Goal: Information Seeking & Learning: Learn about a topic

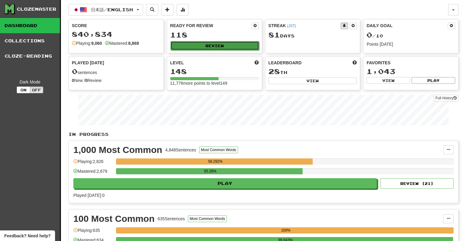
click at [224, 48] on button "Review" at bounding box center [214, 45] width 89 height 9
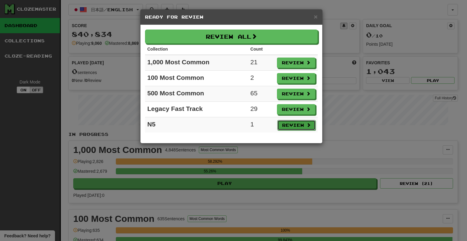
click at [297, 122] on button "Review" at bounding box center [296, 125] width 38 height 10
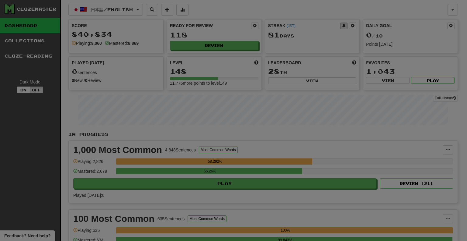
select select "**"
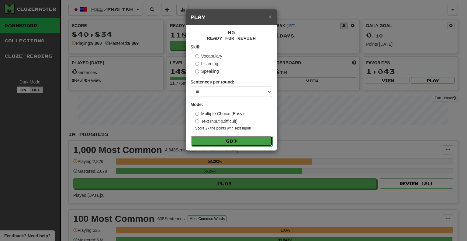
click at [241, 138] on button "Go" at bounding box center [232, 141] width 82 height 10
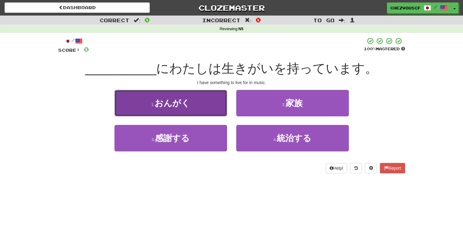
click at [170, 101] on span "おんがく" at bounding box center [172, 102] width 35 height 9
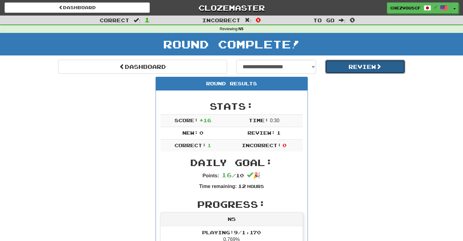
click at [350, 66] on button "Review" at bounding box center [365, 67] width 80 height 14
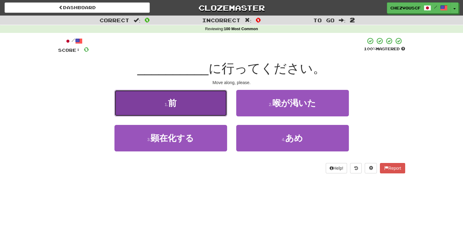
click at [215, 99] on button "1 . 前" at bounding box center [170, 103] width 113 height 26
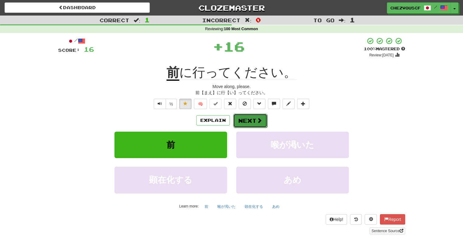
click at [257, 122] on span at bounding box center [258, 119] width 5 height 5
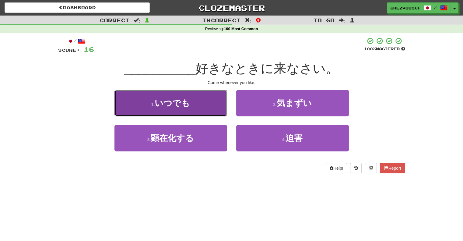
click at [207, 107] on button "1 . いつでも" at bounding box center [170, 103] width 113 height 26
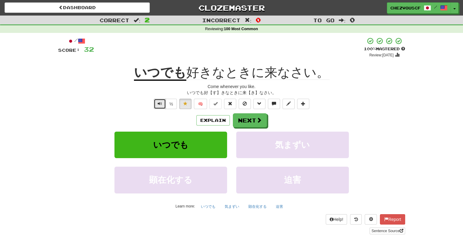
click at [156, 105] on button "Text-to-speech controls" at bounding box center [160, 104] width 12 height 10
click at [205, 121] on button "Explain" at bounding box center [212, 120] width 33 height 10
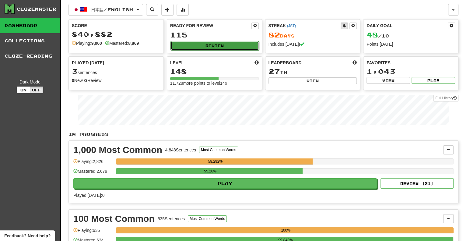
click at [215, 44] on button "Review" at bounding box center [214, 45] width 89 height 9
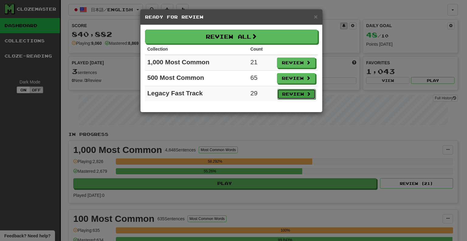
click at [289, 92] on button "Review" at bounding box center [296, 94] width 38 height 10
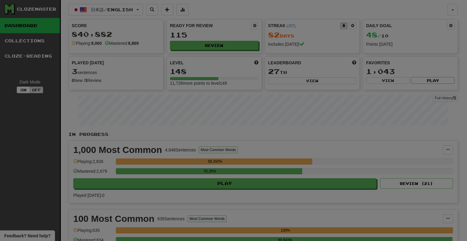
select select "**"
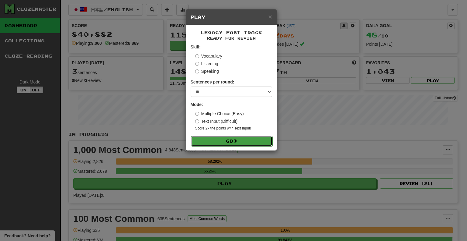
click at [247, 141] on button "Go" at bounding box center [232, 141] width 82 height 10
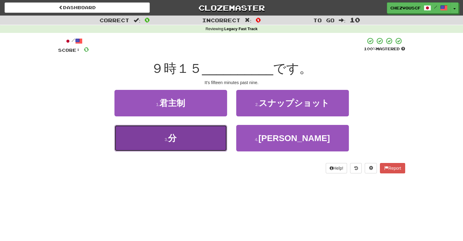
click at [202, 139] on button "3 . 分" at bounding box center [170, 138] width 113 height 26
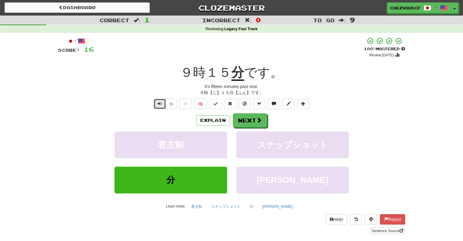
click at [162, 104] on button "Text-to-speech controls" at bounding box center [160, 104] width 12 height 10
click at [254, 118] on button "Next" at bounding box center [250, 120] width 34 height 14
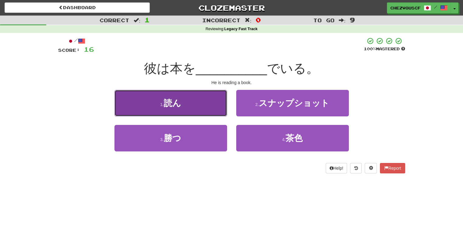
click at [195, 104] on button "1 . 読ん" at bounding box center [170, 103] width 113 height 26
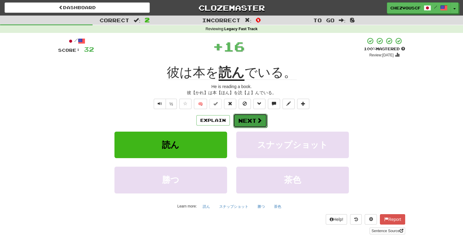
click at [262, 120] on button "Next" at bounding box center [250, 120] width 34 height 14
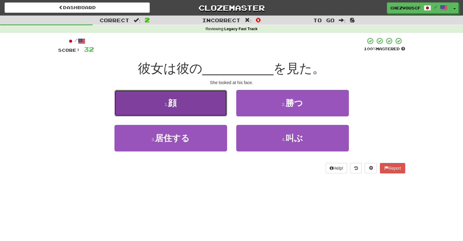
click at [208, 96] on button "1 . 顔" at bounding box center [170, 103] width 113 height 26
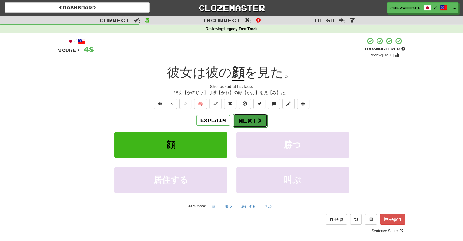
click at [260, 123] on span at bounding box center [258, 119] width 5 height 5
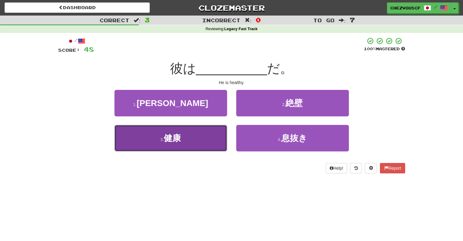
click at [207, 139] on button "3 . 健康" at bounding box center [170, 138] width 113 height 26
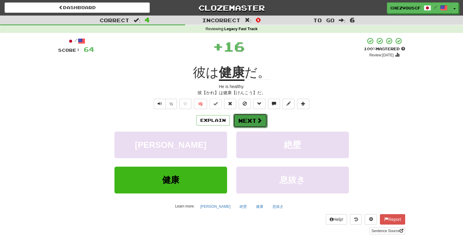
click at [256, 120] on span at bounding box center [258, 119] width 5 height 5
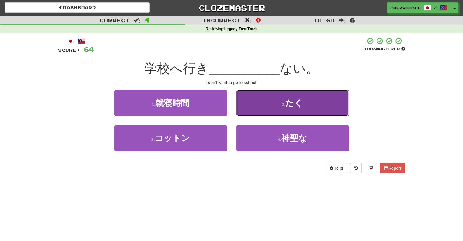
click at [328, 96] on button "2 . たく" at bounding box center [292, 103] width 113 height 26
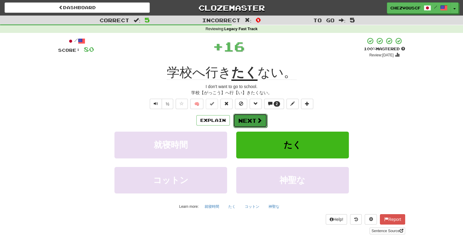
click at [250, 126] on button "Next" at bounding box center [250, 120] width 34 height 14
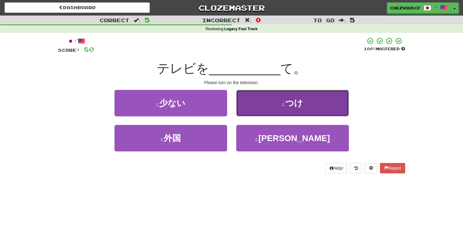
click at [335, 95] on button "2 . つけ" at bounding box center [292, 103] width 113 height 26
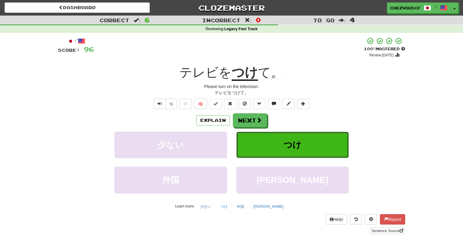
scroll to position [38, 0]
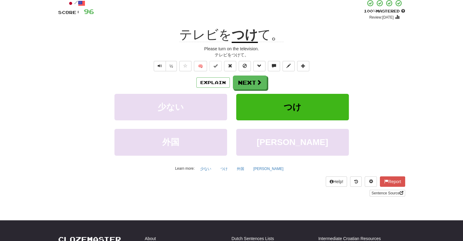
click at [267, 83] on div "Explain Next" at bounding box center [231, 82] width 347 height 14
click at [262, 82] on button "Next" at bounding box center [250, 83] width 34 height 14
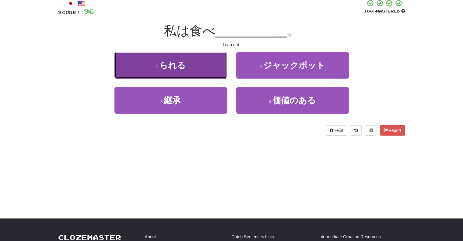
click at [226, 53] on button "1 . られる" at bounding box center [170, 65] width 113 height 26
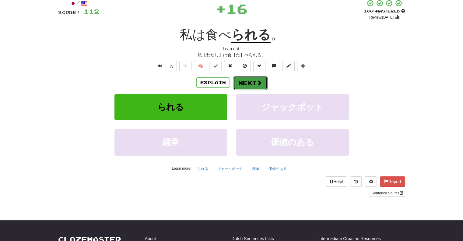
click at [249, 80] on button "Next" at bounding box center [250, 83] width 34 height 14
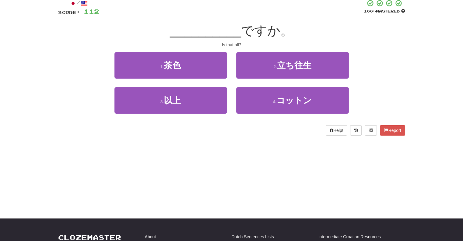
click at [227, 99] on div "3 . 以上" at bounding box center [171, 104] width 122 height 35
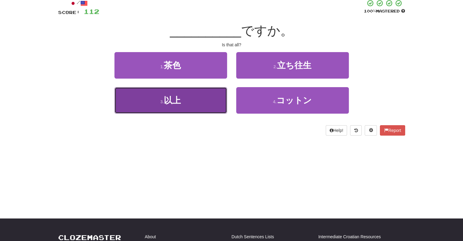
click at [215, 104] on button "3 . 以上" at bounding box center [170, 100] width 113 height 26
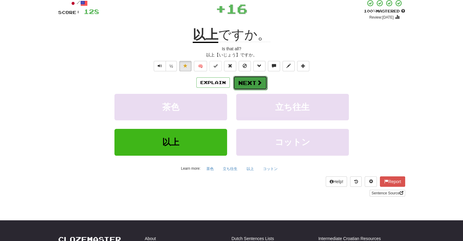
click at [256, 83] on span at bounding box center [258, 82] width 5 height 5
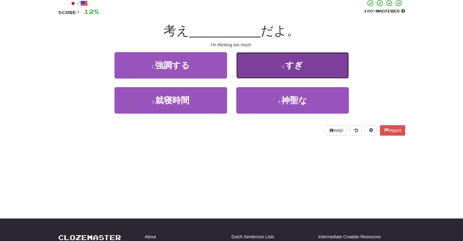
click at [283, 66] on small "2 ." at bounding box center [284, 66] width 4 height 5
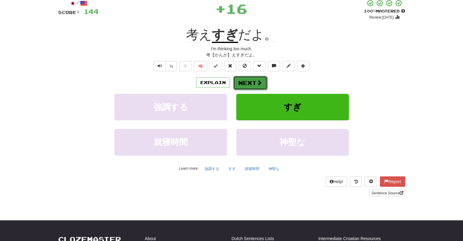
click at [257, 80] on span at bounding box center [258, 82] width 5 height 5
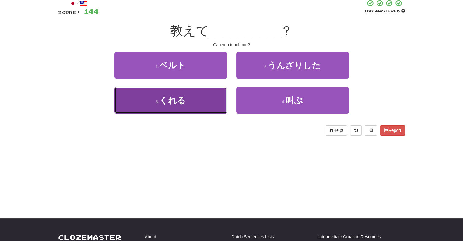
click at [185, 104] on span "くれる" at bounding box center [172, 100] width 26 height 9
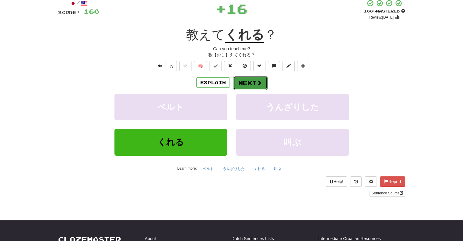
click at [256, 81] on span at bounding box center [258, 82] width 5 height 5
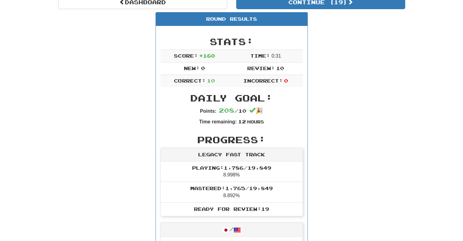
scroll to position [64, 0]
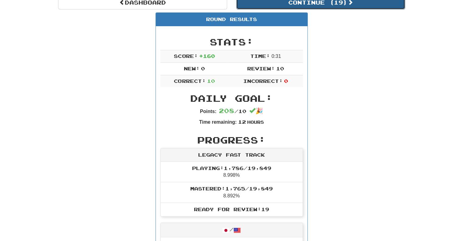
click at [346, 5] on button "Continue ( 19 )" at bounding box center [320, 2] width 169 height 14
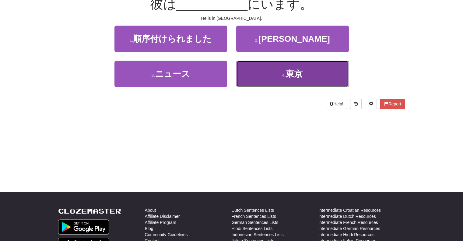
click at [328, 79] on button "4 . 東京" at bounding box center [292, 74] width 113 height 26
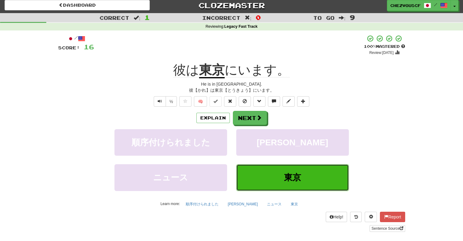
scroll to position [0, 0]
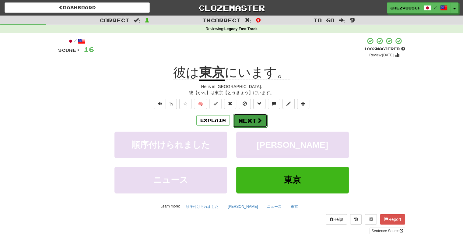
click at [247, 122] on button "Next" at bounding box center [250, 120] width 34 height 14
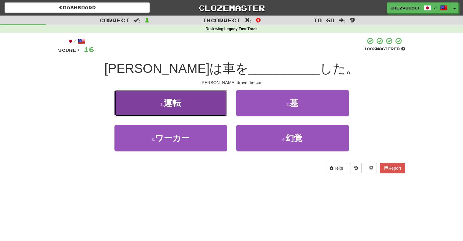
click at [223, 109] on button "1 . 運転" at bounding box center [170, 103] width 113 height 26
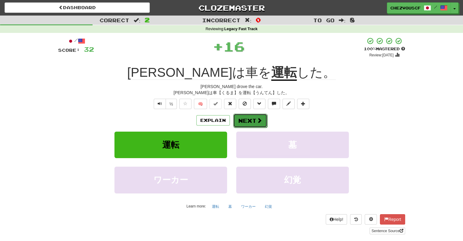
click at [260, 120] on span at bounding box center [258, 119] width 5 height 5
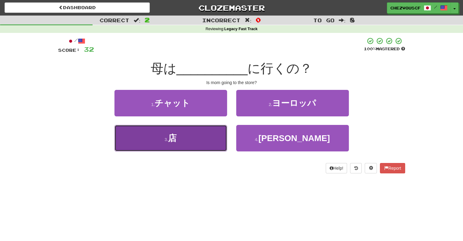
click at [214, 136] on button "3 . 店" at bounding box center [170, 138] width 113 height 26
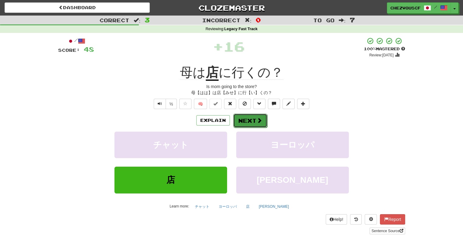
click at [250, 123] on button "Next" at bounding box center [250, 120] width 34 height 14
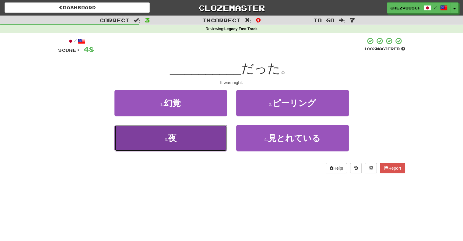
click at [216, 142] on button "3 . 夜" at bounding box center [170, 138] width 113 height 26
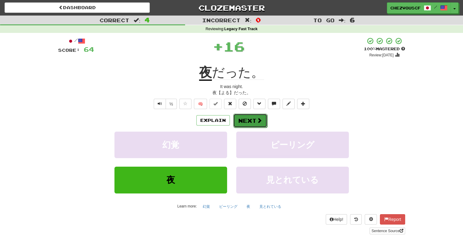
click at [256, 121] on span at bounding box center [258, 119] width 5 height 5
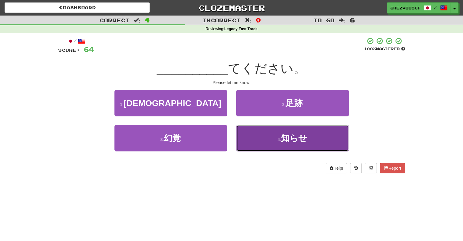
click at [324, 136] on button "4 . 知らせ" at bounding box center [292, 138] width 113 height 26
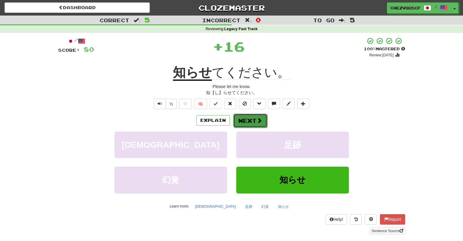
click at [254, 120] on button "Next" at bounding box center [250, 120] width 34 height 14
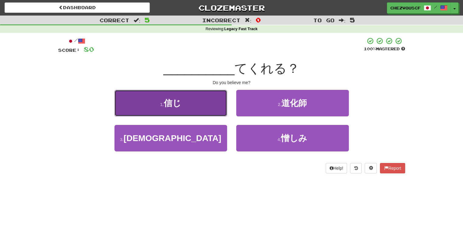
click at [216, 103] on button "1 . 信じ" at bounding box center [170, 103] width 113 height 26
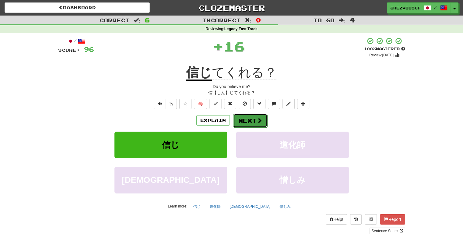
click at [258, 116] on button "Next" at bounding box center [250, 120] width 34 height 14
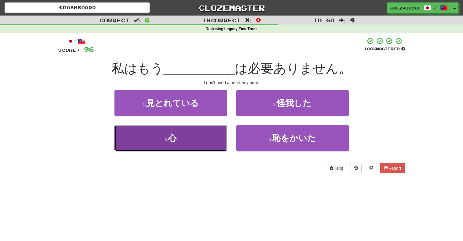
click at [199, 139] on button "3 . 心" at bounding box center [170, 138] width 113 height 26
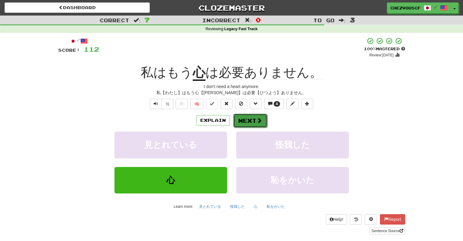
click at [253, 116] on button "Next" at bounding box center [250, 120] width 34 height 14
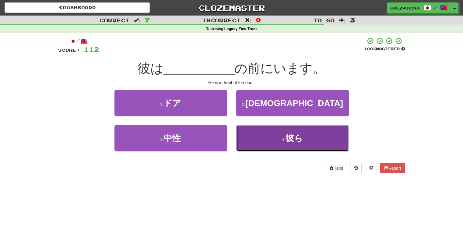
click at [262, 140] on button "4 . 彼ら" at bounding box center [292, 138] width 113 height 26
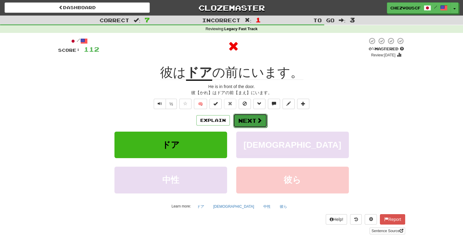
click at [255, 119] on button "Next" at bounding box center [250, 120] width 34 height 14
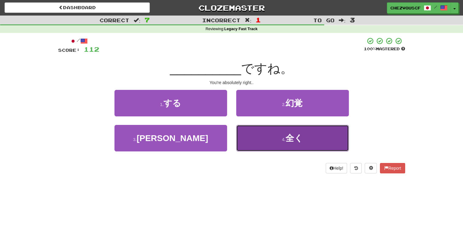
click at [262, 129] on button "4 . 全く" at bounding box center [292, 138] width 113 height 26
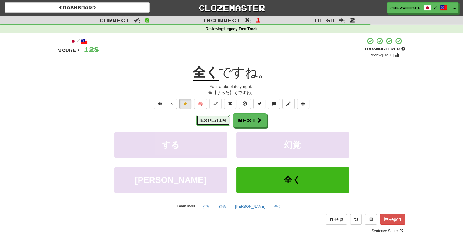
click at [223, 116] on button "Explain" at bounding box center [212, 120] width 33 height 10
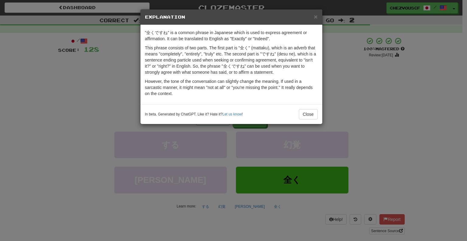
click at [374, 102] on div "× Explanation "全くですね" is a common phrase in Japanese which is used to express a…" at bounding box center [233, 120] width 467 height 241
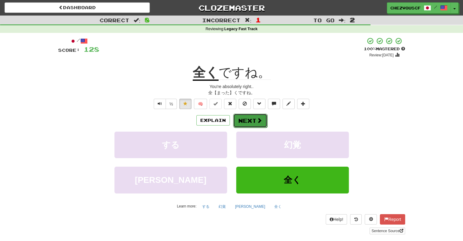
click at [249, 122] on button "Next" at bounding box center [250, 120] width 34 height 14
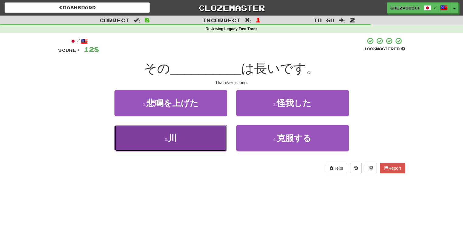
click at [210, 143] on button "3 . 川" at bounding box center [170, 138] width 113 height 26
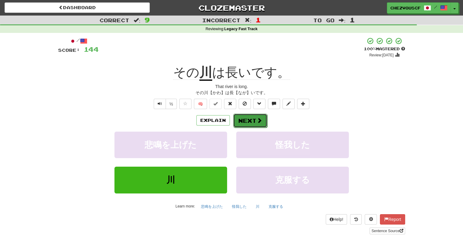
click at [262, 117] on button "Next" at bounding box center [250, 120] width 34 height 14
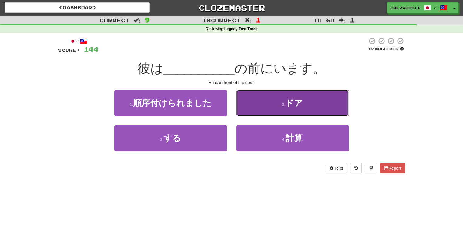
click at [275, 102] on button "2 . ドア" at bounding box center [292, 103] width 113 height 26
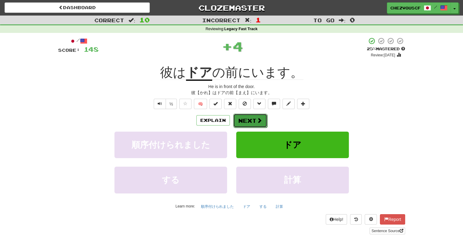
click at [253, 119] on button "Next" at bounding box center [250, 120] width 34 height 14
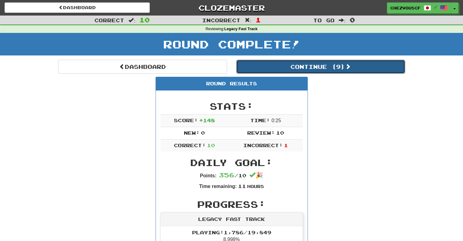
click at [312, 69] on button "Continue ( 9 )" at bounding box center [320, 67] width 169 height 14
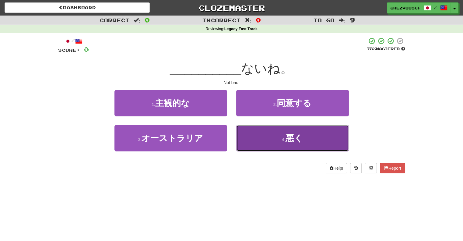
click at [267, 129] on button "4 . 悪く" at bounding box center [292, 138] width 113 height 26
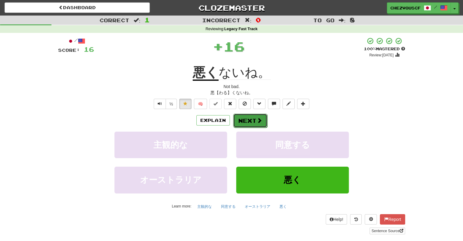
click at [249, 124] on button "Next" at bounding box center [250, 120] width 34 height 14
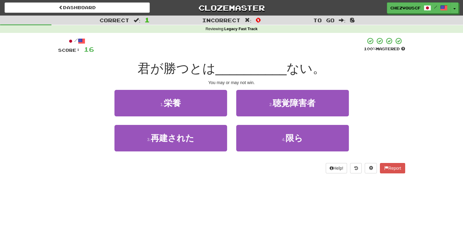
click at [261, 153] on div "4 . 限ら" at bounding box center [293, 142] width 122 height 35
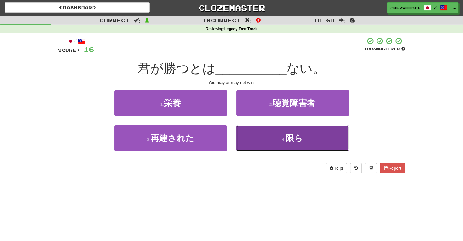
click at [271, 136] on button "4 . 限ら" at bounding box center [292, 138] width 113 height 26
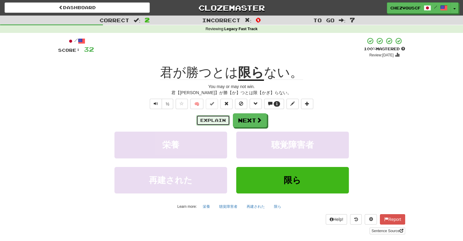
click at [223, 120] on button "Explain" at bounding box center [212, 120] width 33 height 10
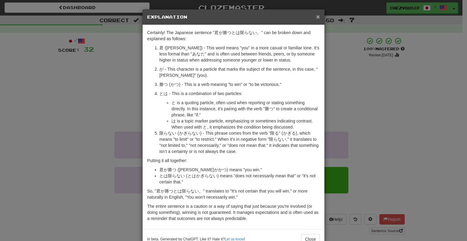
click at [316, 18] on span "×" at bounding box center [318, 16] width 4 height 7
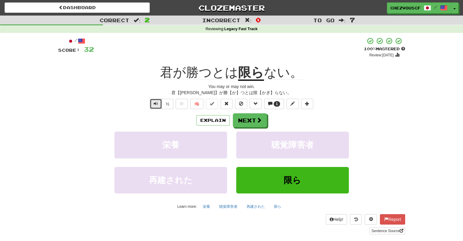
click at [157, 101] on span "Text-to-speech controls" at bounding box center [156, 103] width 4 height 4
click at [215, 122] on button "Explain" at bounding box center [212, 120] width 33 height 10
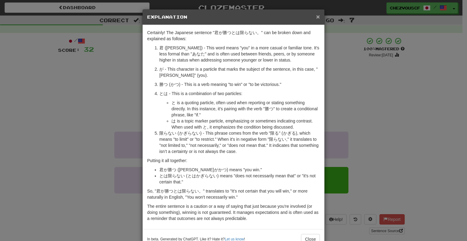
click at [316, 16] on span "×" at bounding box center [318, 16] width 4 height 7
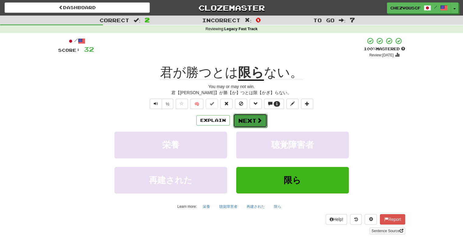
click at [249, 118] on button "Next" at bounding box center [250, 120] width 34 height 14
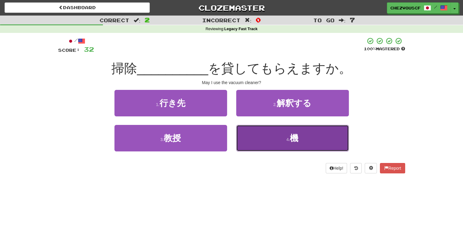
click at [256, 134] on button "4 . 機" at bounding box center [292, 138] width 113 height 26
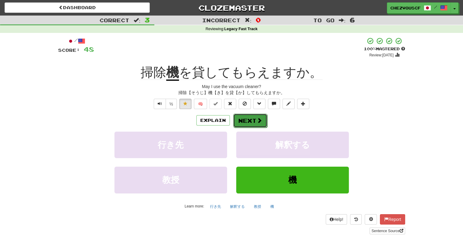
click at [256, 121] on span at bounding box center [258, 119] width 5 height 5
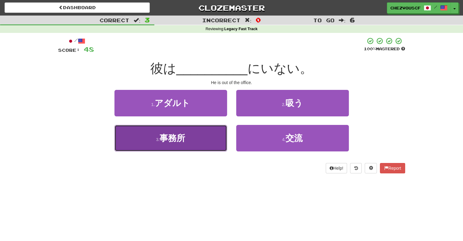
click at [215, 148] on button "3 . 事務所" at bounding box center [170, 138] width 113 height 26
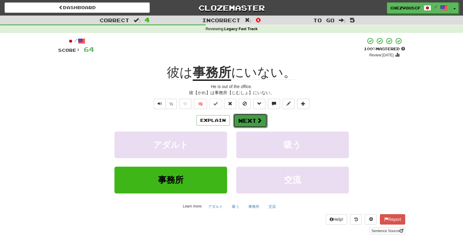
click at [249, 119] on button "Next" at bounding box center [250, 120] width 34 height 14
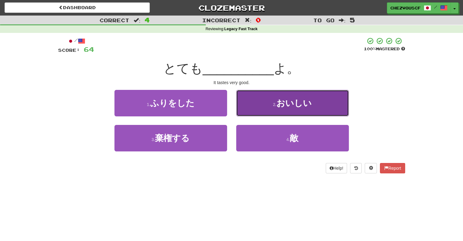
click at [263, 106] on button "2 . おいしい" at bounding box center [292, 103] width 113 height 26
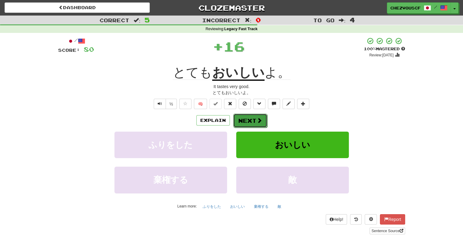
click at [253, 122] on button "Next" at bounding box center [250, 120] width 34 height 14
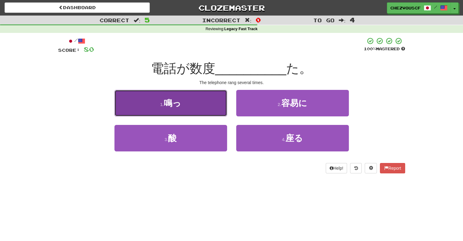
click at [216, 108] on button "1 . 鳴っ" at bounding box center [170, 103] width 113 height 26
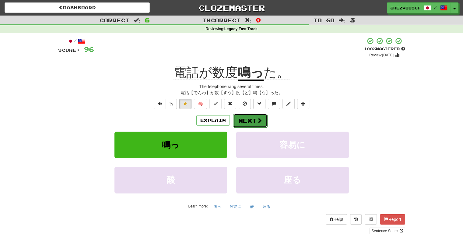
click at [257, 118] on span at bounding box center [258, 119] width 5 height 5
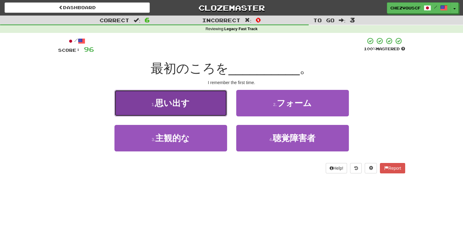
click at [209, 99] on button "1 . 思い出す" at bounding box center [170, 103] width 113 height 26
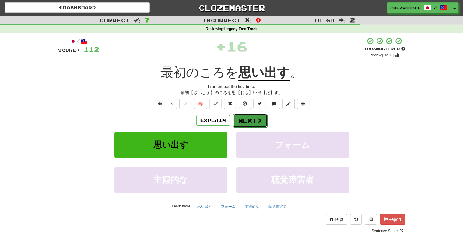
click at [249, 117] on button "Next" at bounding box center [250, 120] width 34 height 14
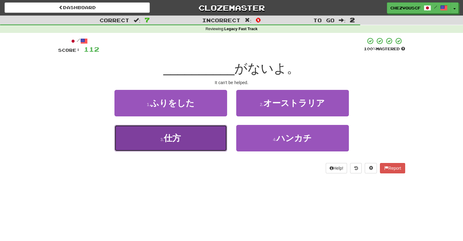
click at [207, 144] on button "3 . 仕方" at bounding box center [170, 138] width 113 height 26
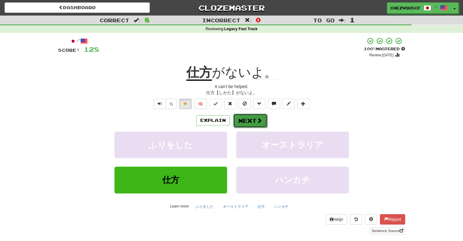
click at [258, 122] on span at bounding box center [258, 119] width 5 height 5
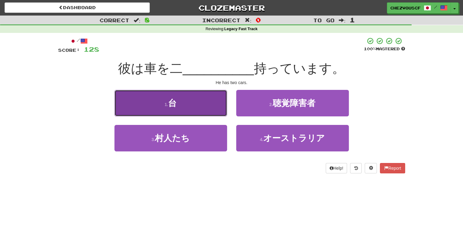
click at [212, 103] on button "1 . 台" at bounding box center [170, 103] width 113 height 26
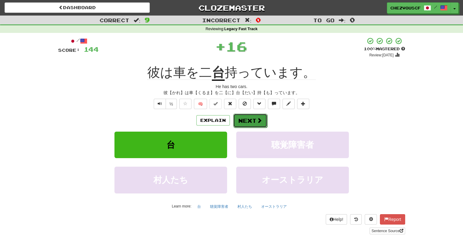
click at [256, 120] on span at bounding box center [258, 119] width 5 height 5
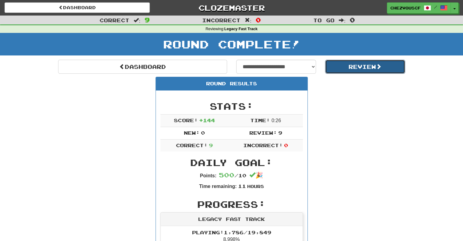
click at [361, 68] on button "Review" at bounding box center [365, 67] width 80 height 14
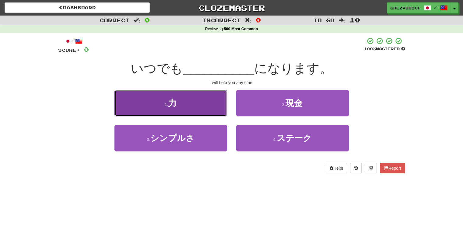
click at [193, 99] on button "1 . 力" at bounding box center [170, 103] width 113 height 26
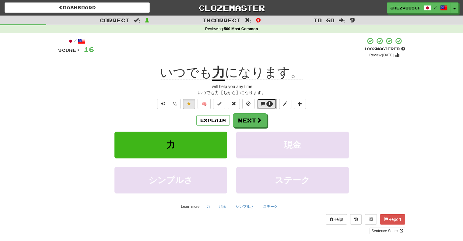
click at [265, 104] on button "1" at bounding box center [267, 104] width 20 height 10
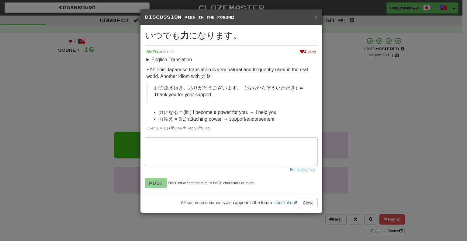
click at [303, 49] on span at bounding box center [302, 51] width 4 height 4
click at [174, 126] on span at bounding box center [172, 128] width 4 height 4
click at [314, 17] on span "×" at bounding box center [316, 16] width 4 height 7
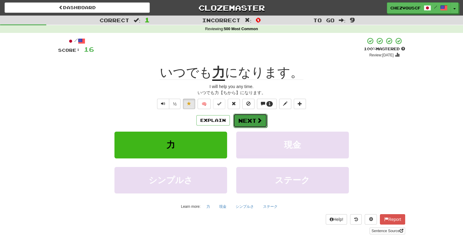
click at [253, 120] on button "Next" at bounding box center [250, 120] width 34 height 14
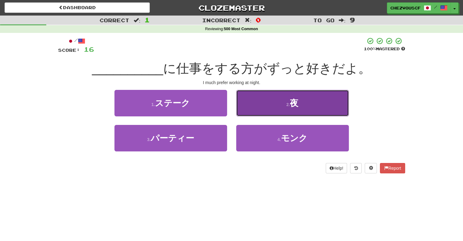
click at [267, 103] on button "2 . 夜" at bounding box center [292, 103] width 113 height 26
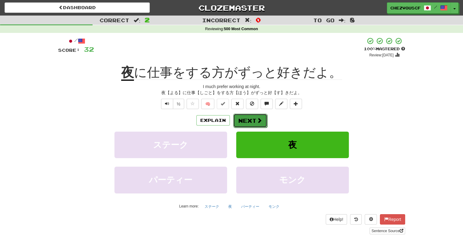
click at [253, 119] on button "Next" at bounding box center [250, 120] width 34 height 14
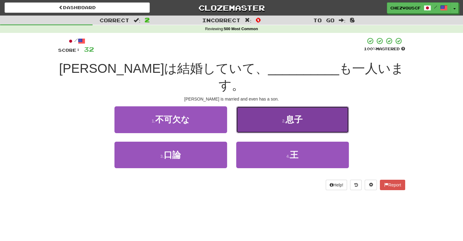
click at [266, 106] on button "2 . 息子" at bounding box center [292, 119] width 113 height 26
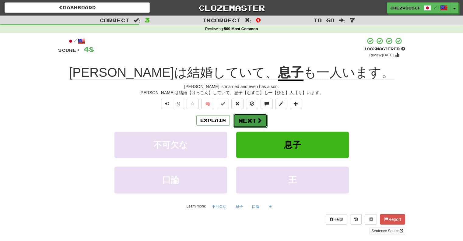
click at [260, 121] on span at bounding box center [258, 119] width 5 height 5
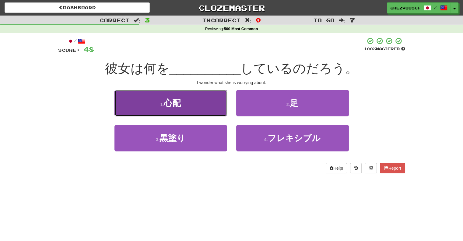
click at [215, 101] on button "1 . 心配" at bounding box center [170, 103] width 113 height 26
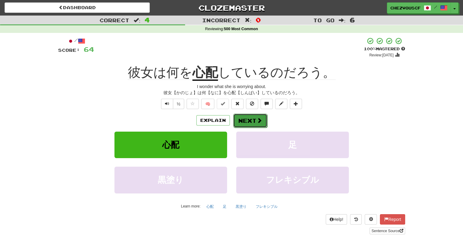
click at [241, 118] on button "Next" at bounding box center [250, 120] width 34 height 14
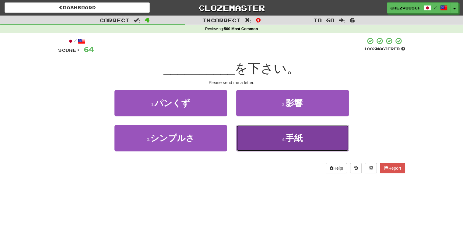
click at [245, 125] on button "4 . 手紙" at bounding box center [292, 138] width 113 height 26
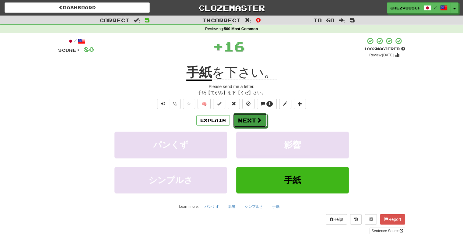
click at [245, 125] on button "Next" at bounding box center [250, 120] width 34 height 14
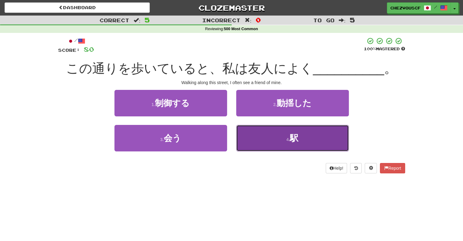
click at [254, 141] on button "4 . 駅" at bounding box center [292, 138] width 113 height 26
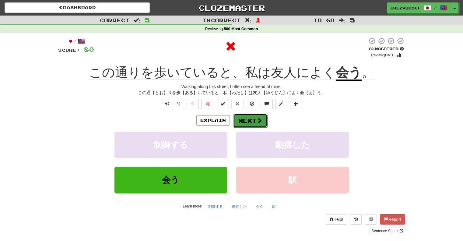
click at [254, 124] on button "Next" at bounding box center [250, 120] width 34 height 14
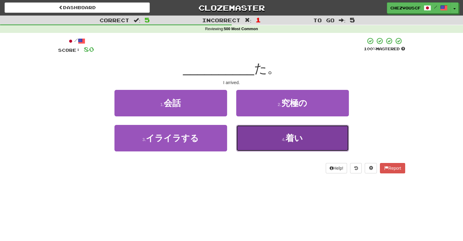
click at [263, 136] on button "4 . 着い" at bounding box center [292, 138] width 113 height 26
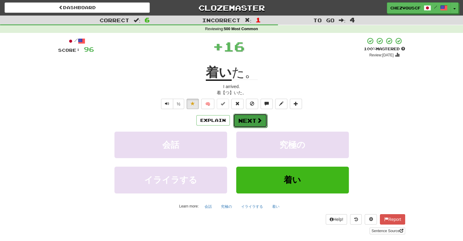
click at [258, 120] on span at bounding box center [258, 119] width 5 height 5
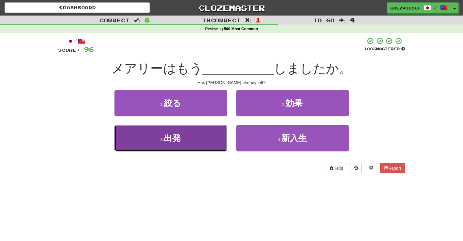
click at [189, 144] on button "3 . 出発" at bounding box center [170, 138] width 113 height 26
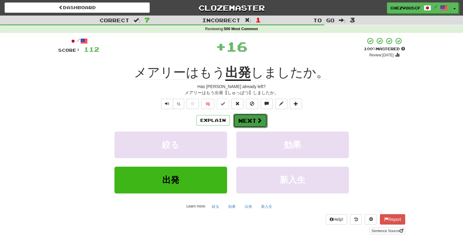
click at [258, 118] on span at bounding box center [258, 119] width 5 height 5
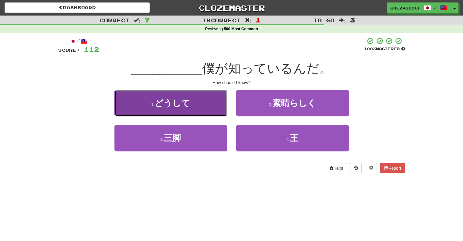
click at [207, 108] on button "1 . どうして" at bounding box center [170, 103] width 113 height 26
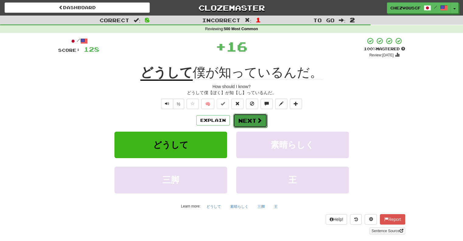
click at [241, 122] on button "Next" at bounding box center [250, 120] width 34 height 14
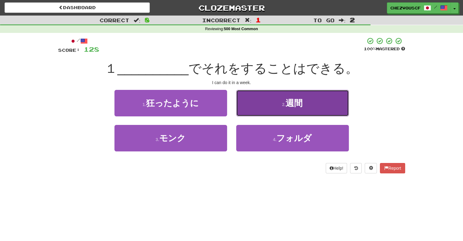
click at [252, 113] on button "2 . 週間" at bounding box center [292, 103] width 113 height 26
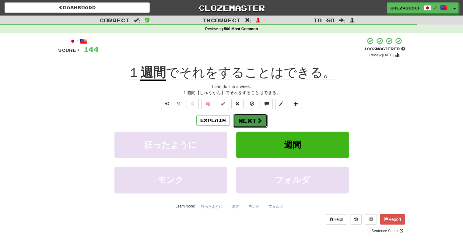
click at [250, 120] on button "Next" at bounding box center [250, 120] width 34 height 14
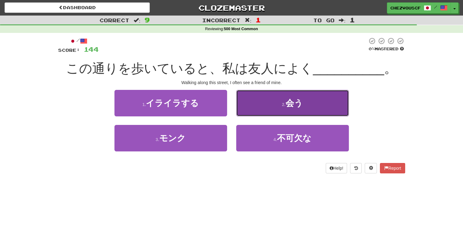
click at [259, 113] on button "2 . 会う" at bounding box center [292, 103] width 113 height 26
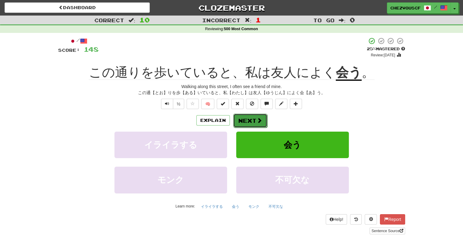
click at [259, 119] on span at bounding box center [258, 119] width 5 height 5
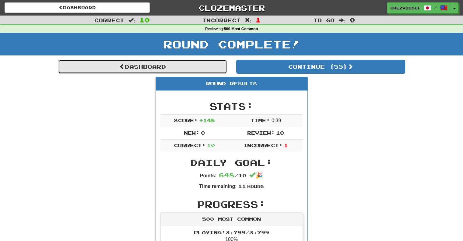
click at [190, 65] on link "Dashboard" at bounding box center [142, 67] width 169 height 14
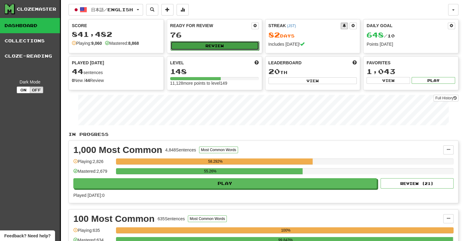
click at [234, 47] on button "Review" at bounding box center [214, 45] width 89 height 9
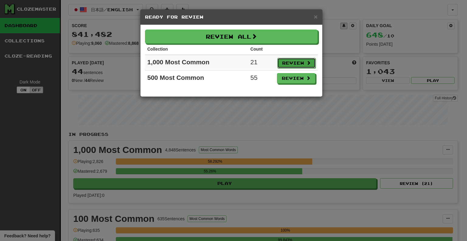
click at [292, 66] on button "Review" at bounding box center [296, 63] width 38 height 10
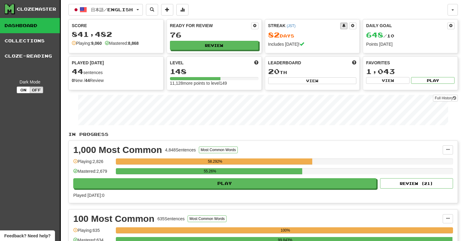
select select "**"
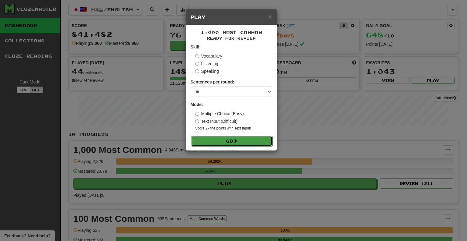
click at [241, 137] on button "Go" at bounding box center [232, 141] width 82 height 10
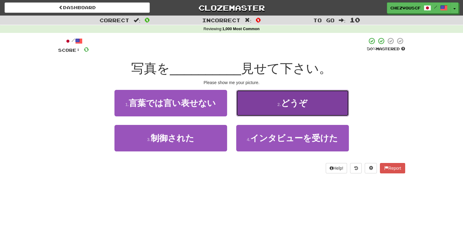
click at [264, 113] on button "2 . どうぞ" at bounding box center [292, 103] width 113 height 26
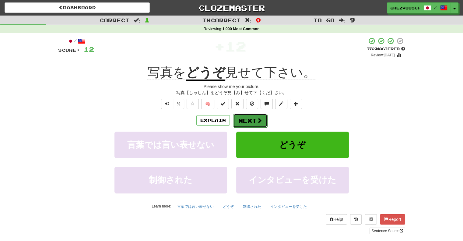
click at [256, 120] on span at bounding box center [258, 119] width 5 height 5
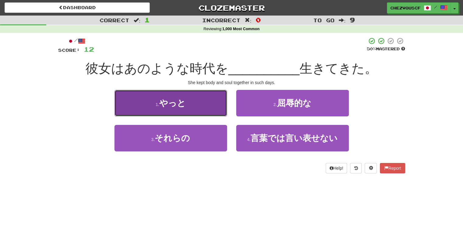
click at [208, 107] on button "1 . やっと" at bounding box center [170, 103] width 113 height 26
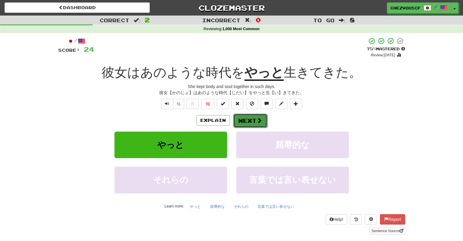
click at [252, 120] on button "Next" at bounding box center [250, 120] width 34 height 14
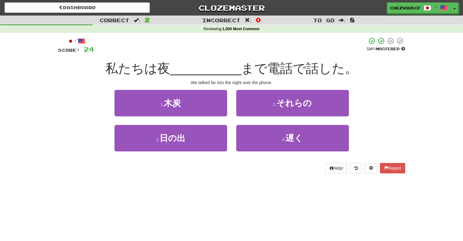
click at [260, 155] on div "4 . 遅く" at bounding box center [293, 142] width 122 height 35
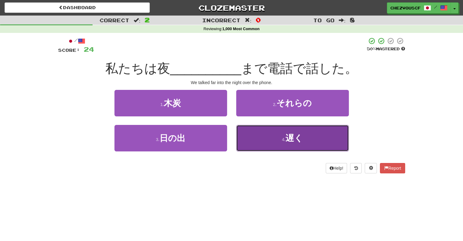
click at [261, 141] on button "4 . 遅く" at bounding box center [292, 138] width 113 height 26
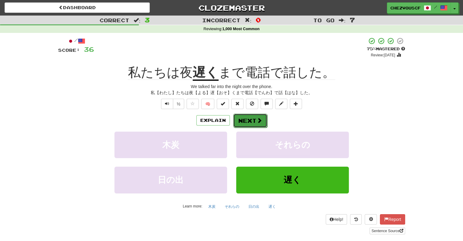
click at [255, 116] on button "Next" at bounding box center [250, 120] width 34 height 14
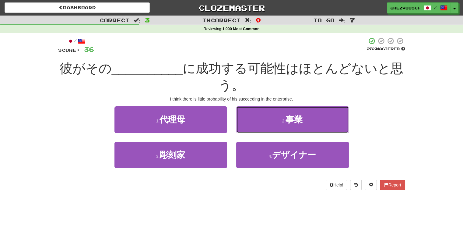
click at [255, 116] on button "2 . 事業" at bounding box center [292, 119] width 113 height 26
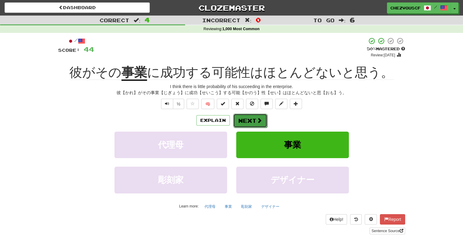
click at [256, 117] on span at bounding box center [258, 119] width 5 height 5
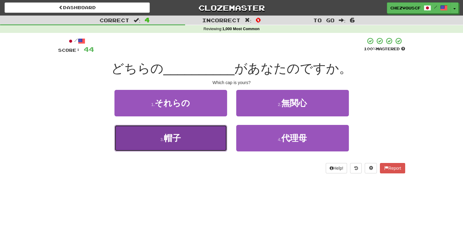
click at [215, 129] on button "3 . 帽子" at bounding box center [170, 138] width 113 height 26
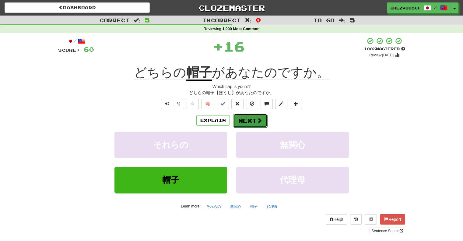
click at [244, 121] on button "Next" at bounding box center [250, 120] width 34 height 14
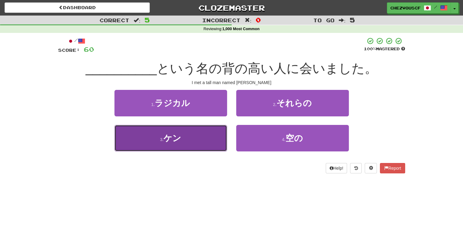
click at [212, 135] on button "3 . ケン" at bounding box center [170, 138] width 113 height 26
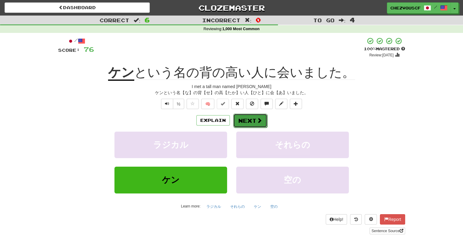
click at [240, 121] on button "Next" at bounding box center [250, 120] width 34 height 14
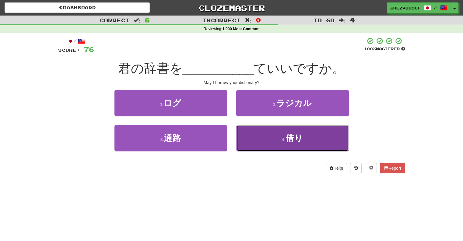
click at [247, 129] on button "4 . 借り" at bounding box center [292, 138] width 113 height 26
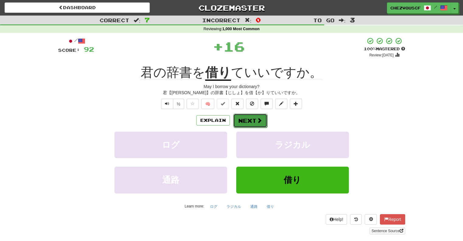
click at [249, 124] on button "Next" at bounding box center [250, 120] width 34 height 14
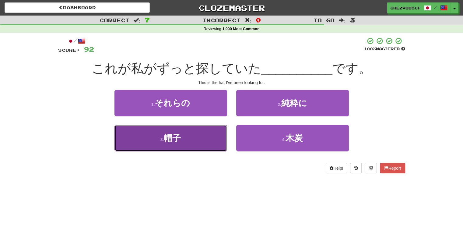
click at [215, 132] on button "3 . 帽子" at bounding box center [170, 138] width 113 height 26
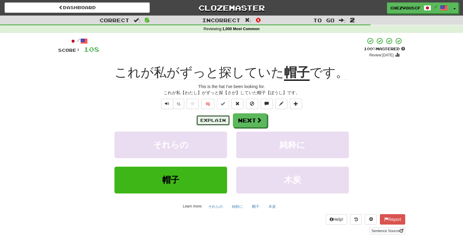
click at [211, 121] on button "Explain" at bounding box center [212, 120] width 33 height 10
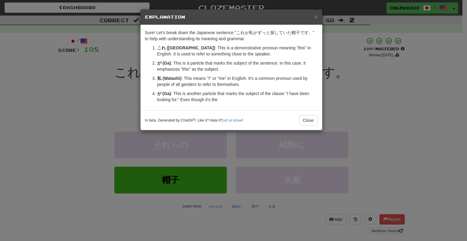
click at [211, 121] on small "In beta. Generated by ChatGPT. Like it? Hate it? Let us know !" at bounding box center [194, 120] width 98 height 5
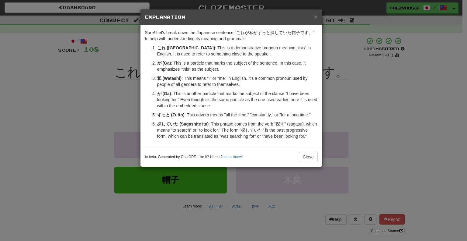
click at [211, 121] on p "探していた (Sagashite ita) : This phrase comes from the verb "探す" (sagasu), which me…" at bounding box center [237, 130] width 161 height 18
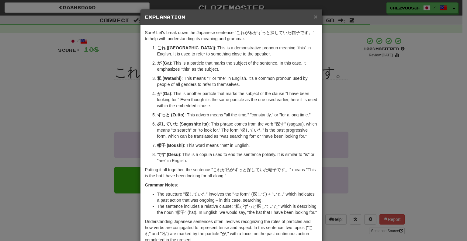
click at [311, 17] on h5 "Explanation" at bounding box center [231, 17] width 173 height 6
click at [314, 16] on span "×" at bounding box center [316, 16] width 4 height 7
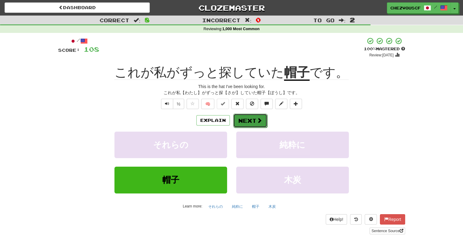
click at [247, 120] on button "Next" at bounding box center [250, 120] width 34 height 14
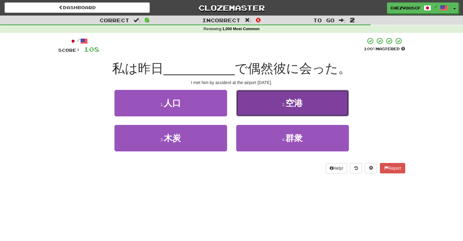
click at [319, 107] on button "2 . 空港" at bounding box center [292, 103] width 113 height 26
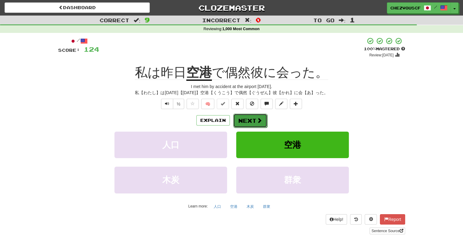
click at [257, 122] on span at bounding box center [258, 119] width 5 height 5
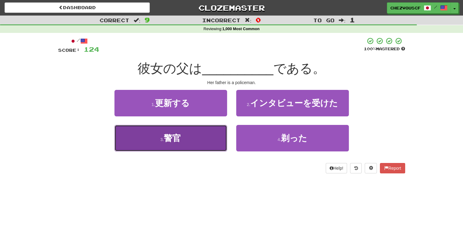
click at [214, 134] on button "3 . 警官" at bounding box center [170, 138] width 113 height 26
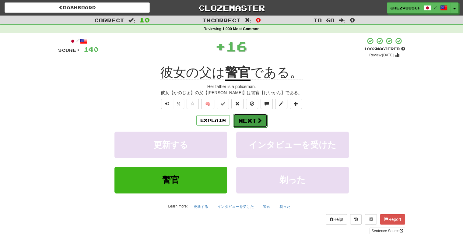
click at [256, 119] on span at bounding box center [258, 119] width 5 height 5
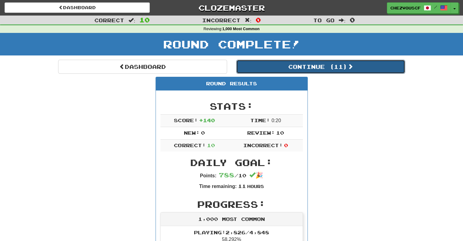
click at [327, 70] on button "Continue ( 11 )" at bounding box center [320, 67] width 169 height 14
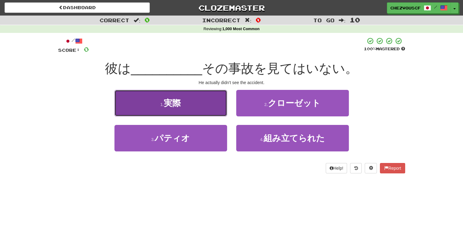
click at [201, 97] on button "1 . 実際" at bounding box center [170, 103] width 113 height 26
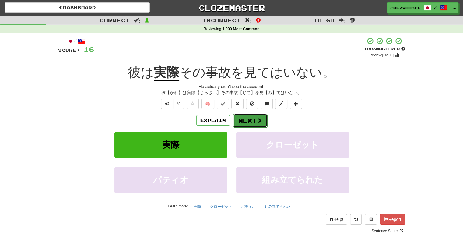
click at [251, 124] on button "Next" at bounding box center [250, 120] width 34 height 14
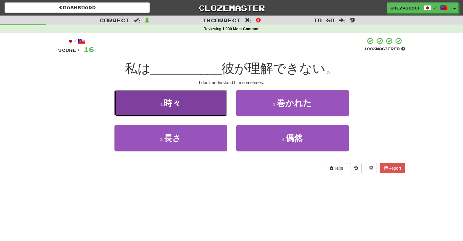
click at [196, 107] on button "1 . 時々" at bounding box center [170, 103] width 113 height 26
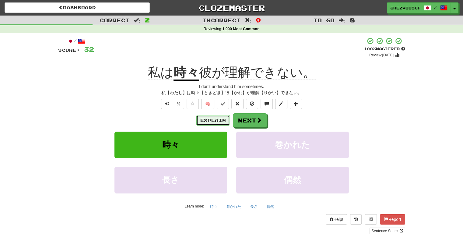
click at [220, 116] on button "Explain" at bounding box center [212, 120] width 33 height 10
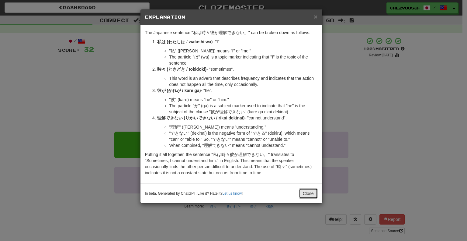
click at [309, 190] on button "Close" at bounding box center [308, 193] width 19 height 10
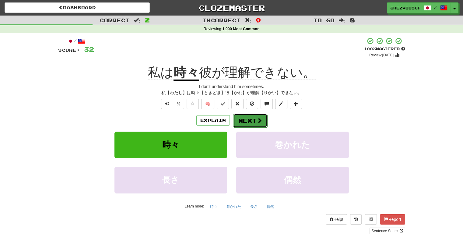
click at [258, 125] on button "Next" at bounding box center [250, 120] width 34 height 14
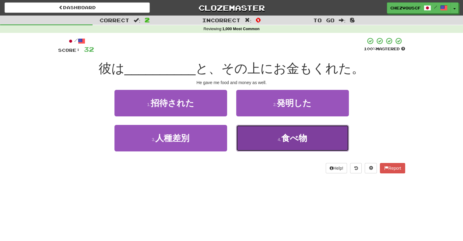
click at [258, 146] on button "4 . 食べ物" at bounding box center [292, 138] width 113 height 26
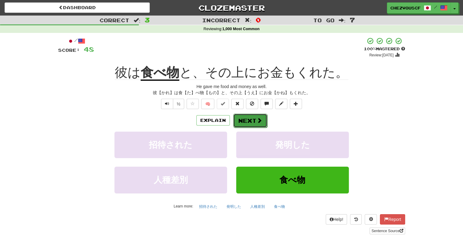
click at [256, 118] on span at bounding box center [258, 119] width 5 height 5
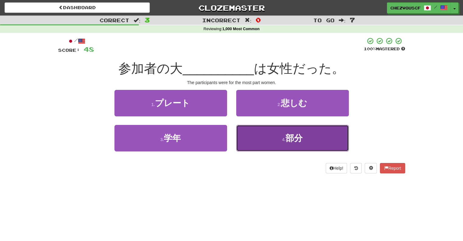
click at [267, 138] on button "4 . 部分" at bounding box center [292, 138] width 113 height 26
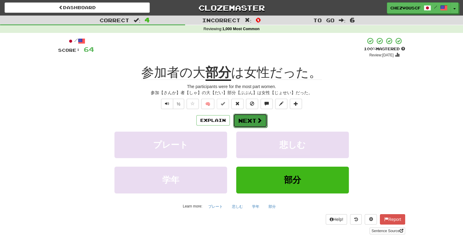
click at [258, 114] on button "Next" at bounding box center [250, 120] width 34 height 14
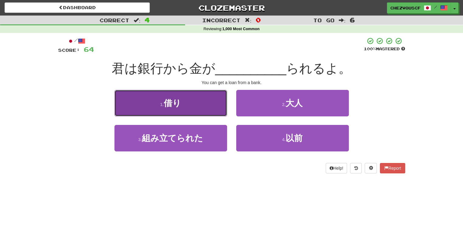
click at [204, 106] on button "1 . 借り" at bounding box center [170, 103] width 113 height 26
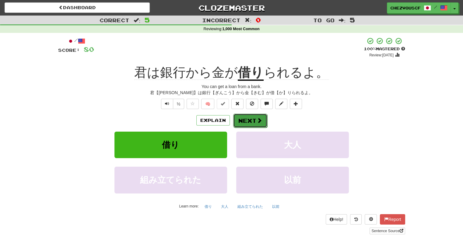
click at [256, 122] on span at bounding box center [258, 119] width 5 height 5
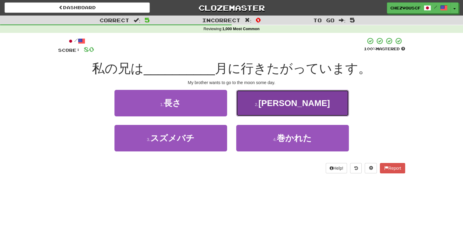
click at [256, 104] on button "2 . いつか" at bounding box center [292, 103] width 113 height 26
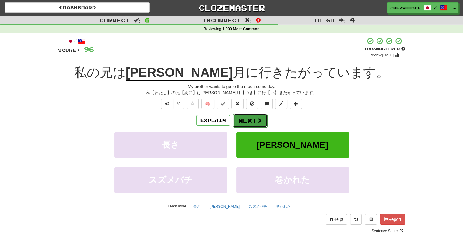
click at [256, 121] on span at bounding box center [258, 119] width 5 height 5
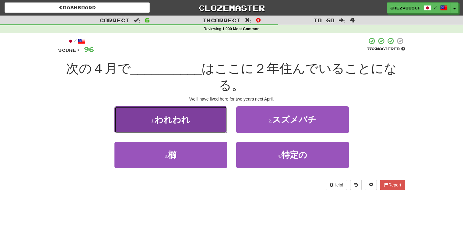
click at [208, 117] on button "1 . われわれ" at bounding box center [170, 119] width 113 height 26
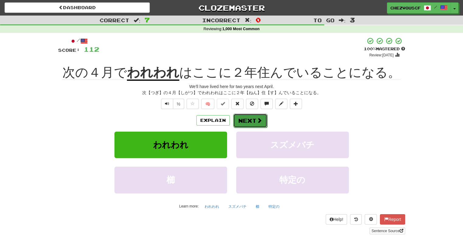
click at [256, 123] on span at bounding box center [258, 119] width 5 height 5
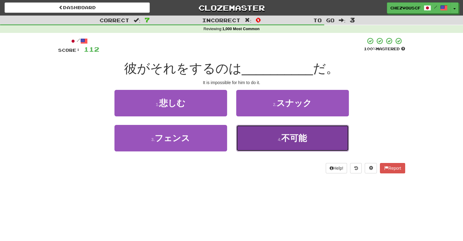
click at [254, 131] on button "4 . 不可能" at bounding box center [292, 138] width 113 height 26
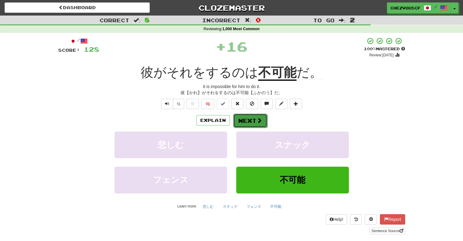
click at [252, 120] on button "Next" at bounding box center [250, 120] width 34 height 14
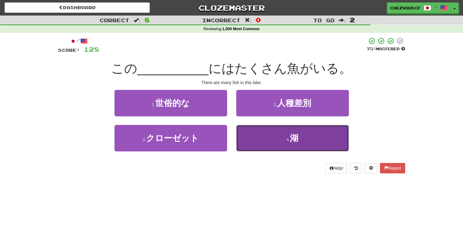
click at [257, 138] on button "4 . 湖" at bounding box center [292, 138] width 113 height 26
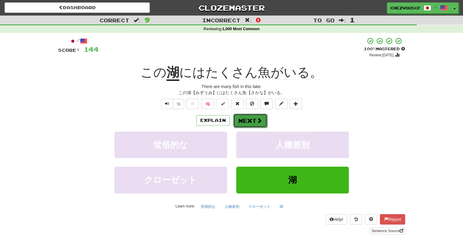
click at [242, 119] on button "Next" at bounding box center [250, 120] width 34 height 14
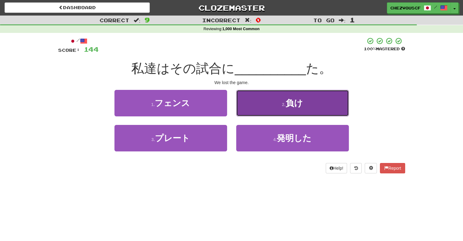
click at [333, 101] on button "2 . 負け" at bounding box center [292, 103] width 113 height 26
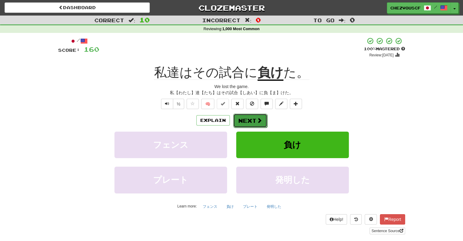
click at [256, 118] on span at bounding box center [258, 119] width 5 height 5
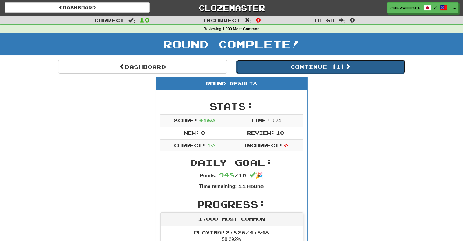
click at [364, 69] on button "Continue ( 1 )" at bounding box center [320, 67] width 169 height 14
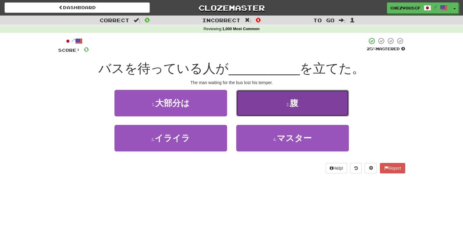
click at [300, 101] on button "2 . 腹" at bounding box center [292, 103] width 113 height 26
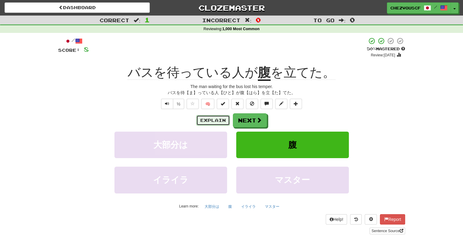
click at [218, 117] on button "Explain" at bounding box center [212, 120] width 33 height 10
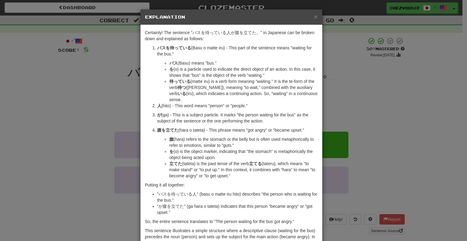
click at [315, 19] on div "× Explanation" at bounding box center [232, 17] width 182 height 16
click at [314, 18] on span "×" at bounding box center [316, 16] width 4 height 7
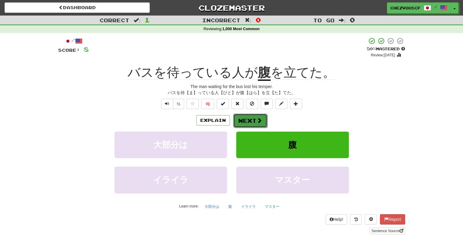
click at [236, 124] on button "Next" at bounding box center [250, 120] width 34 height 14
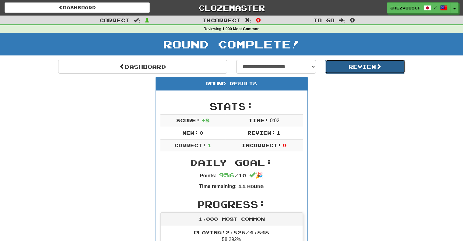
click at [374, 64] on button "Review" at bounding box center [365, 67] width 80 height 14
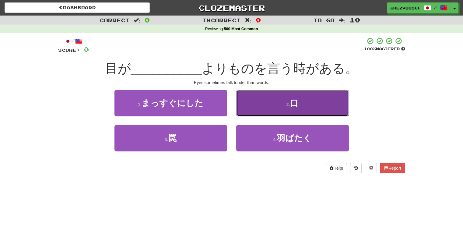
click at [290, 96] on button "2 . 口" at bounding box center [292, 103] width 113 height 26
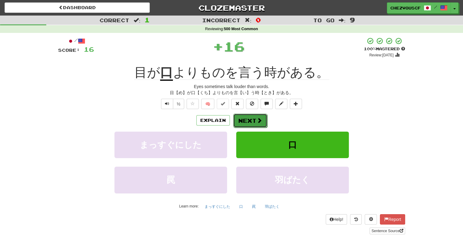
click at [246, 117] on button "Next" at bounding box center [250, 120] width 34 height 14
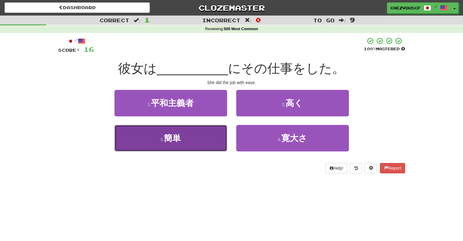
click at [217, 134] on button "3 . 簡単" at bounding box center [170, 138] width 113 height 26
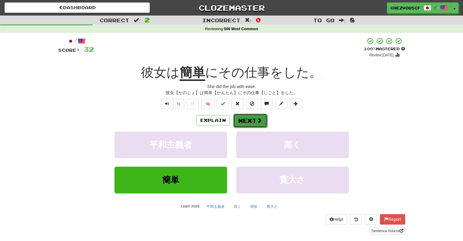
click at [258, 121] on span at bounding box center [258, 119] width 5 height 5
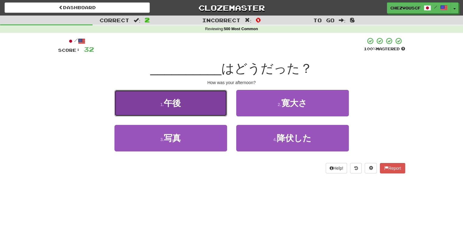
click at [214, 106] on button "1 . 午後" at bounding box center [170, 103] width 113 height 26
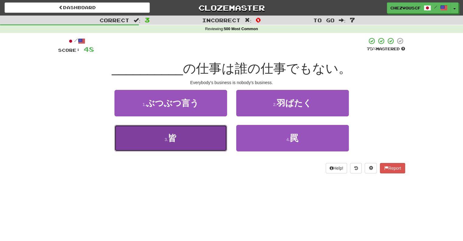
click at [202, 140] on button "3 . 皆" at bounding box center [170, 138] width 113 height 26
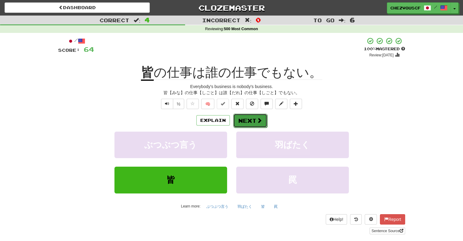
click at [248, 127] on button "Next" at bounding box center [250, 120] width 34 height 14
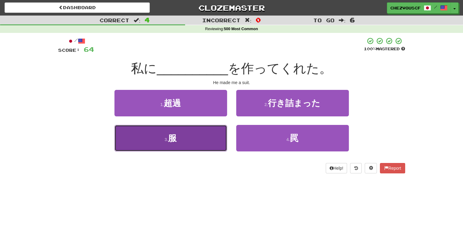
click at [223, 132] on button "3 . 服" at bounding box center [170, 138] width 113 height 26
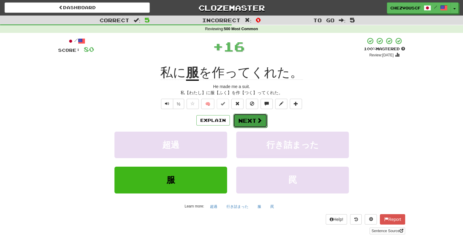
click at [260, 121] on span at bounding box center [258, 119] width 5 height 5
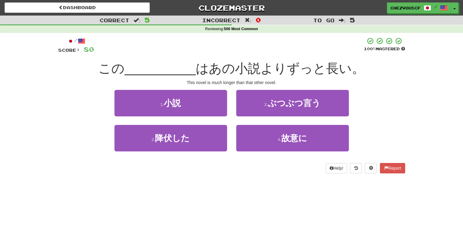
click at [260, 121] on div "2 . ぶつぶつ言う" at bounding box center [293, 107] width 122 height 35
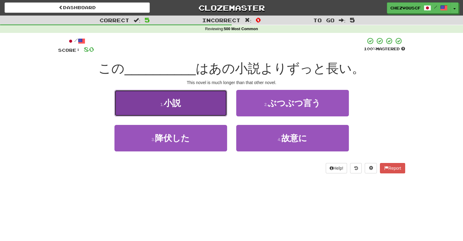
click at [215, 110] on button "1 . 小説" at bounding box center [170, 103] width 113 height 26
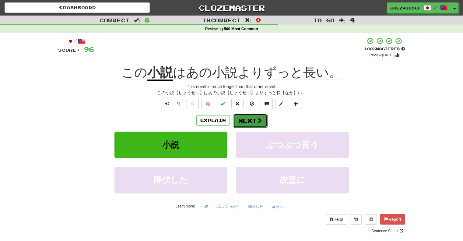
click at [257, 120] on span at bounding box center [258, 119] width 5 height 5
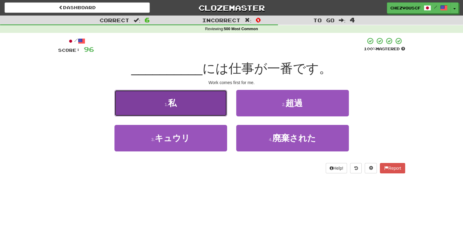
click at [220, 110] on button "1 . 私" at bounding box center [170, 103] width 113 height 26
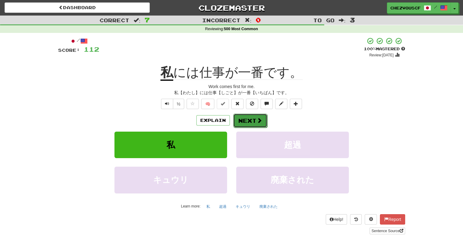
click at [253, 120] on button "Next" at bounding box center [250, 120] width 34 height 14
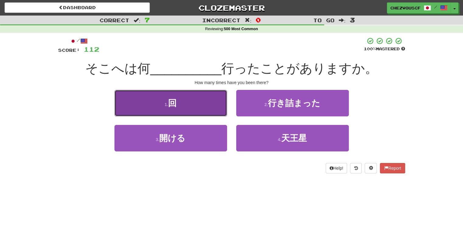
click at [220, 104] on button "1 . 回" at bounding box center [170, 103] width 113 height 26
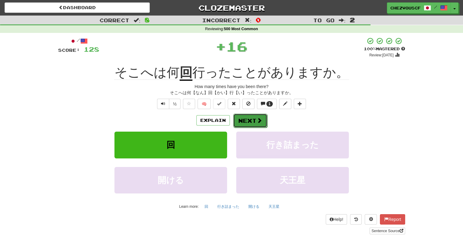
click at [254, 122] on button "Next" at bounding box center [250, 120] width 34 height 14
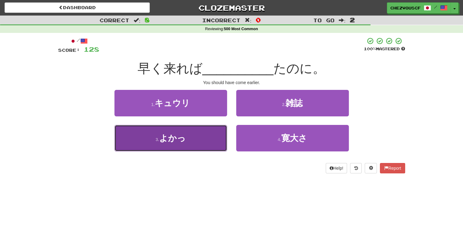
click at [224, 134] on button "3 . よかっ" at bounding box center [170, 138] width 113 height 26
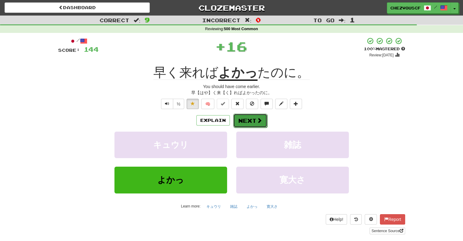
click at [246, 119] on button "Next" at bounding box center [250, 120] width 34 height 14
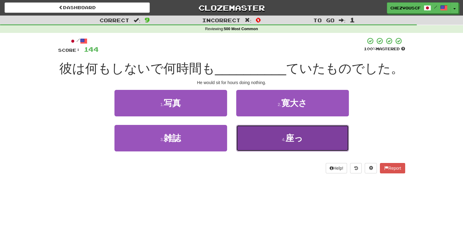
click at [258, 135] on button "4 . 座っ" at bounding box center [292, 138] width 113 height 26
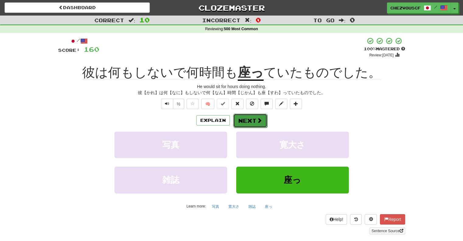
click at [249, 119] on button "Next" at bounding box center [250, 120] width 34 height 14
